Goal: Information Seeking & Learning: Learn about a topic

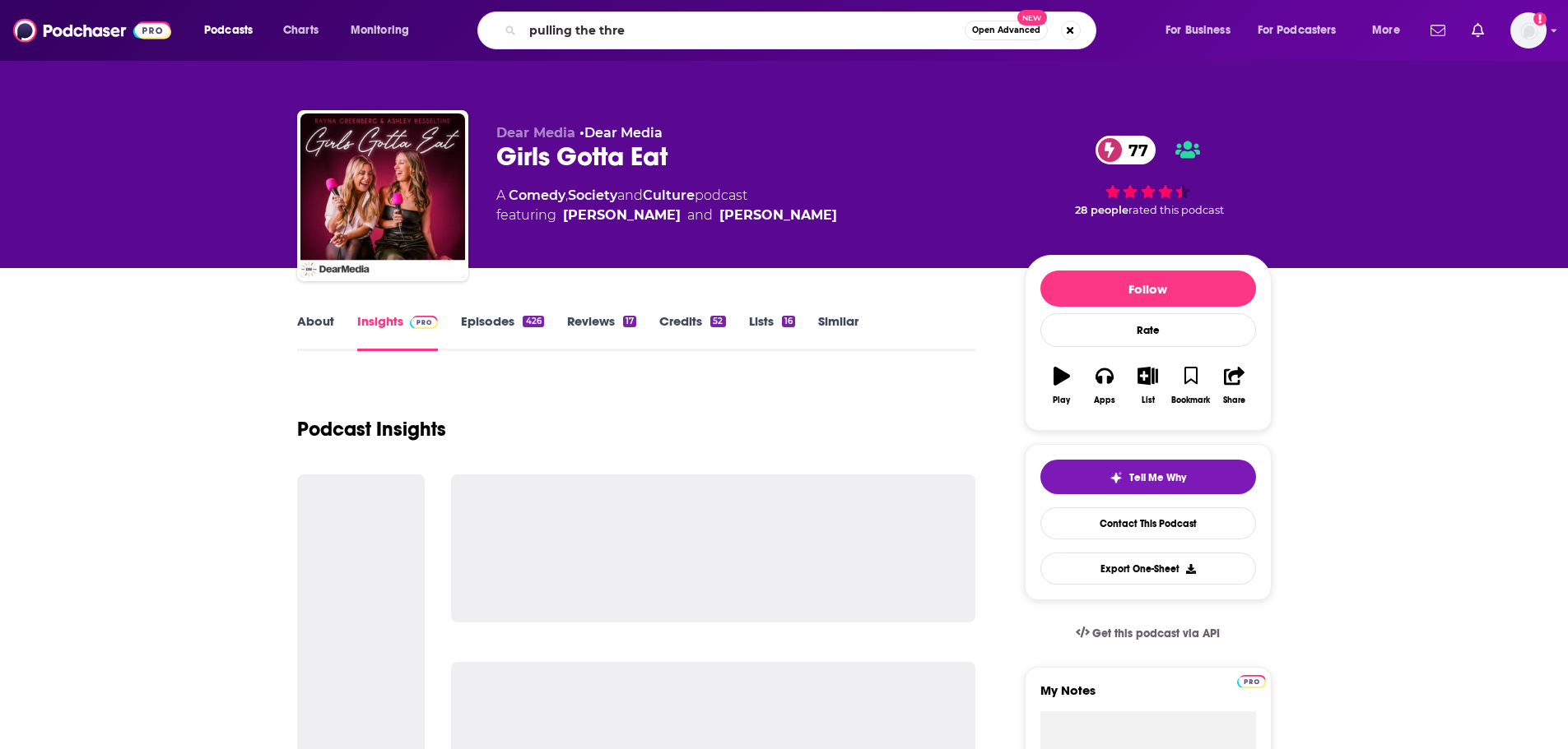
type input "pulling the threa"
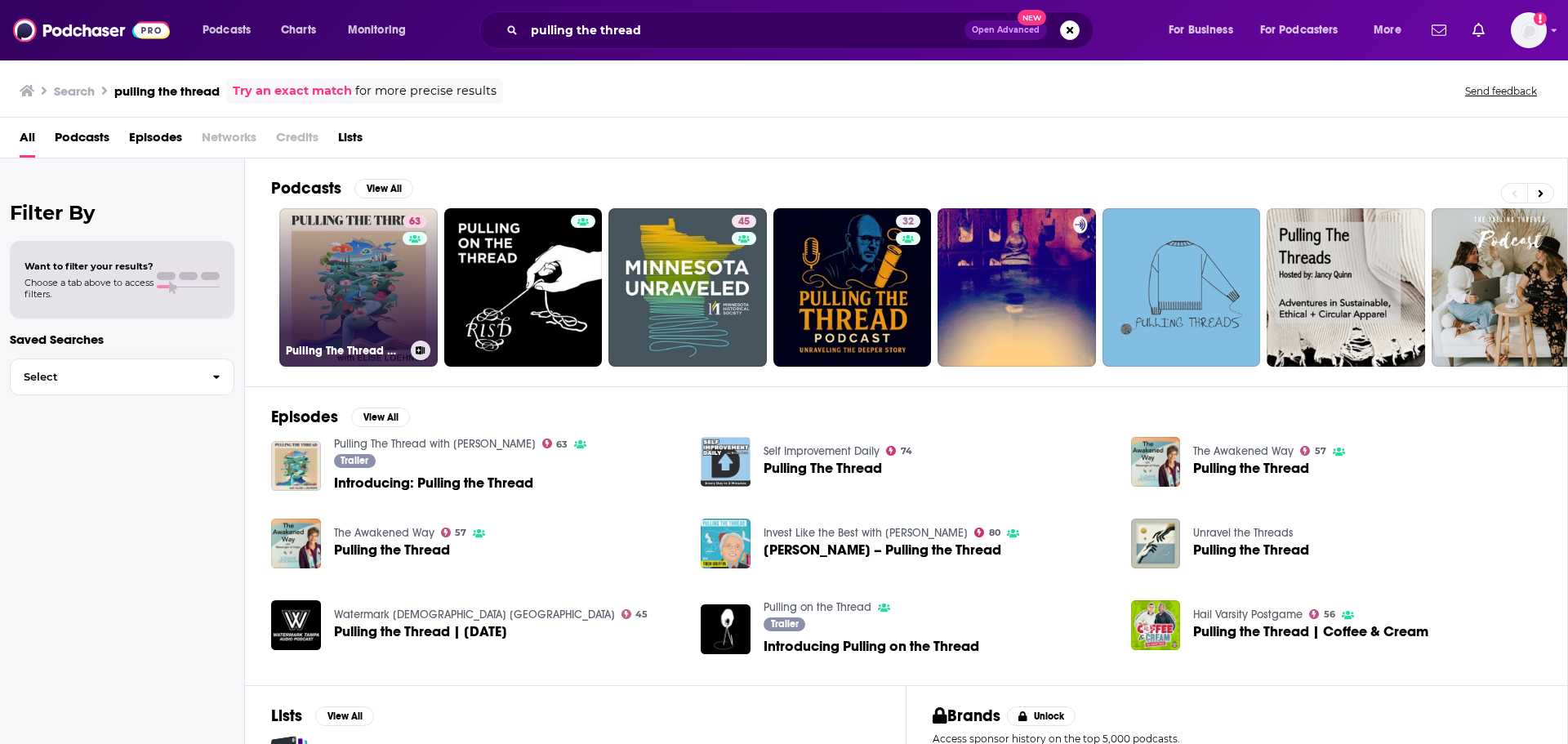
click at [392, 277] on link "63 Pulling The Thread with [PERSON_NAME]" at bounding box center [359, 287] width 158 height 158
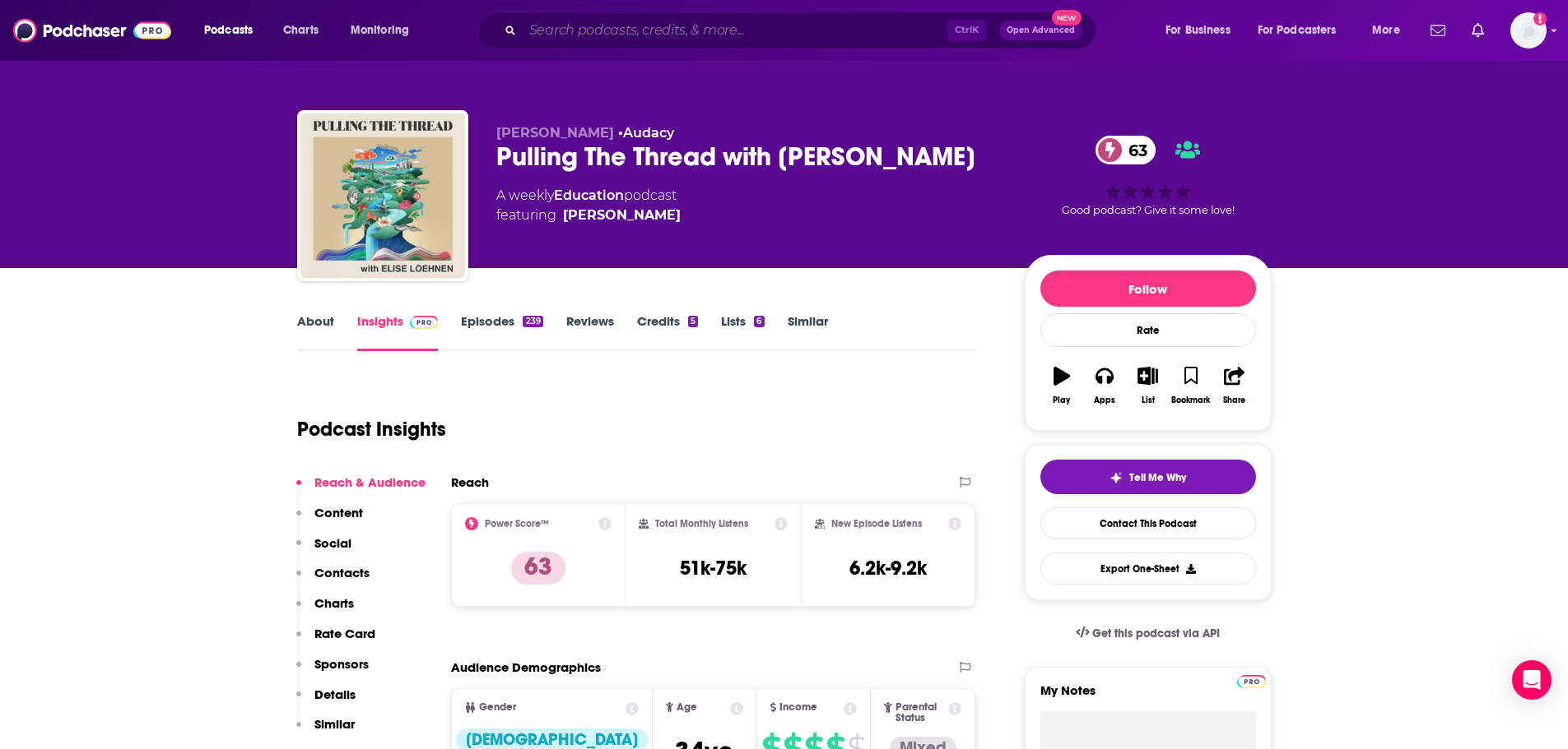
click at [566, 26] on input "Search podcasts, credits, & more..." at bounding box center [735, 30] width 425 height 27
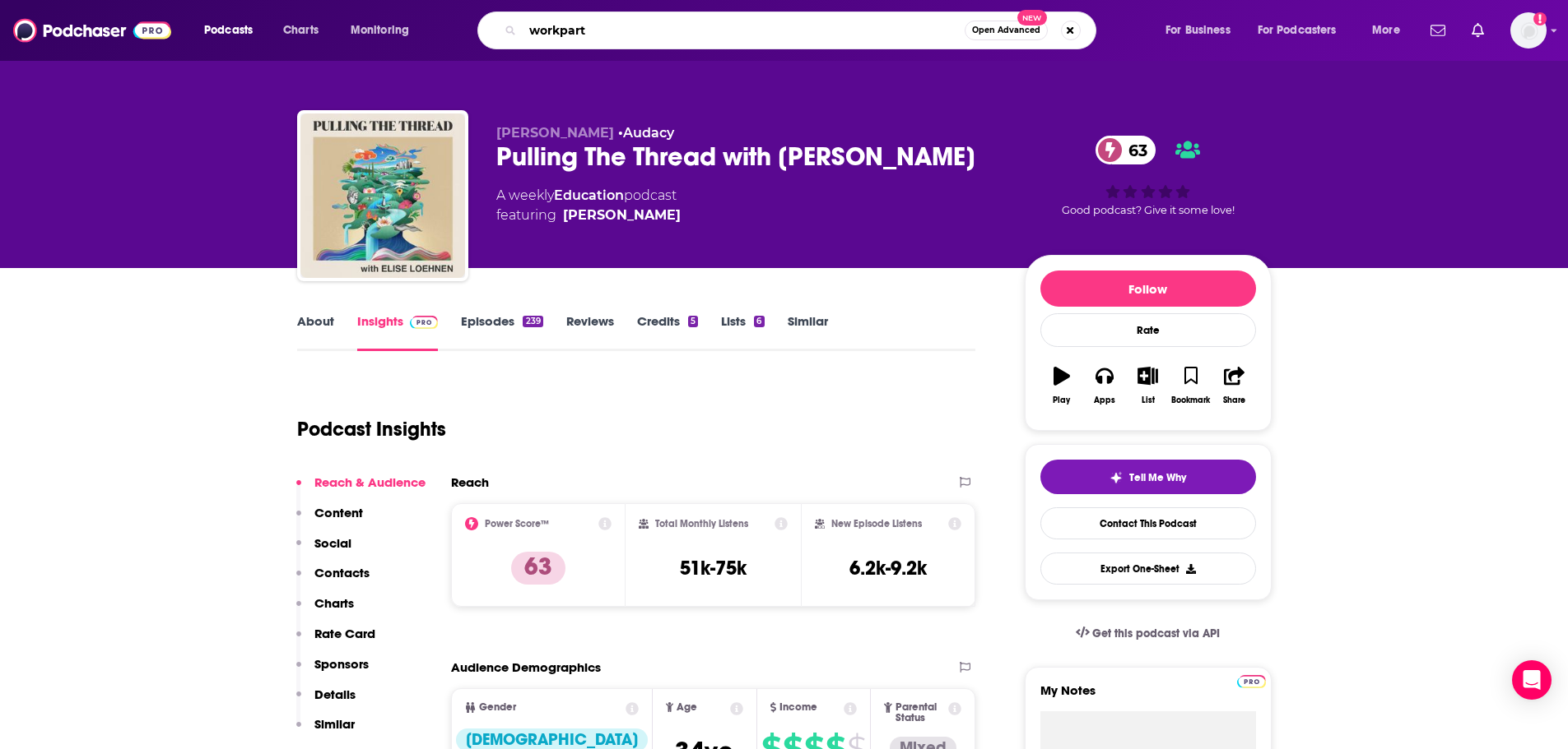
type input "workparty"
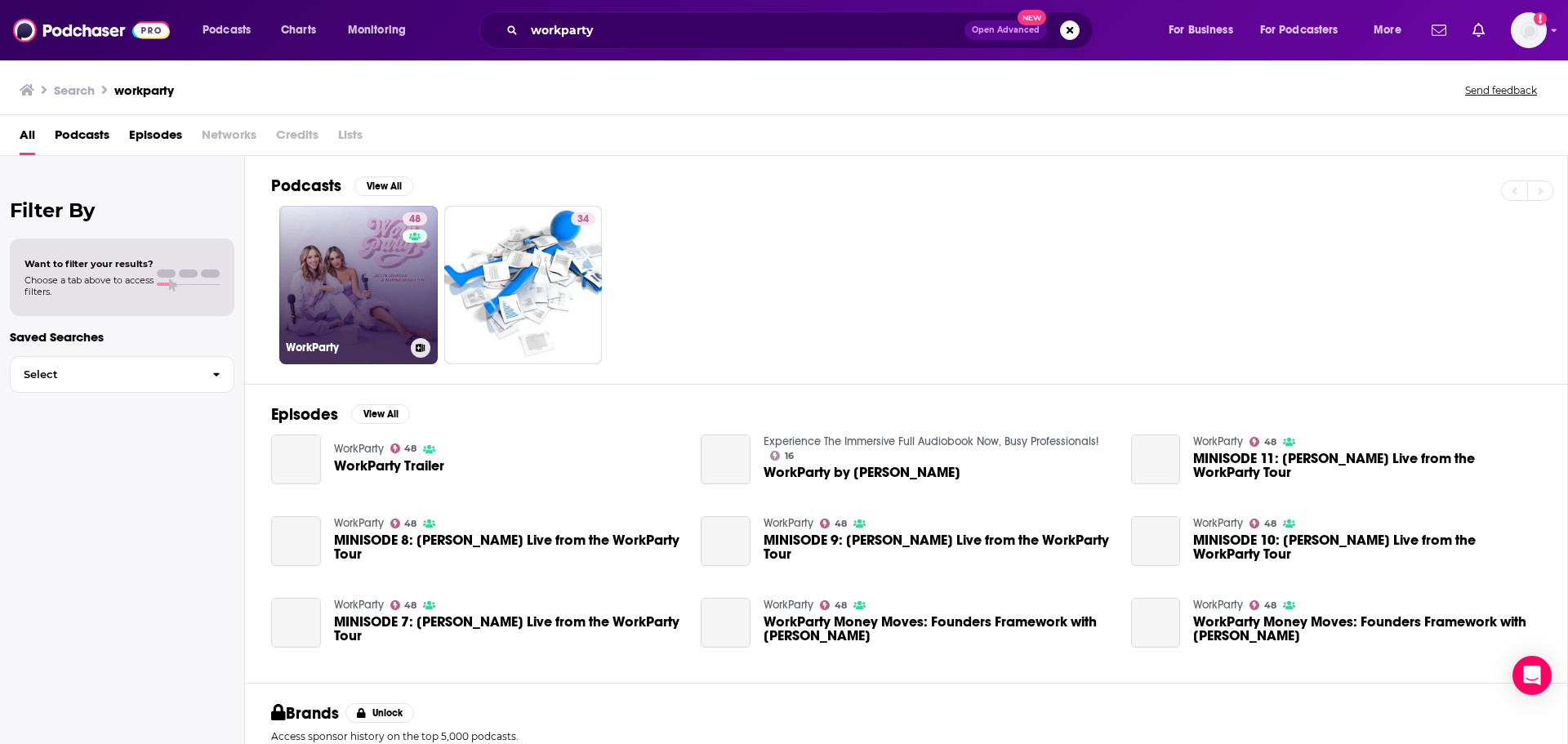
click at [345, 284] on link "48 WorkParty" at bounding box center [359, 285] width 158 height 158
